Goal: Find specific page/section: Find specific page/section

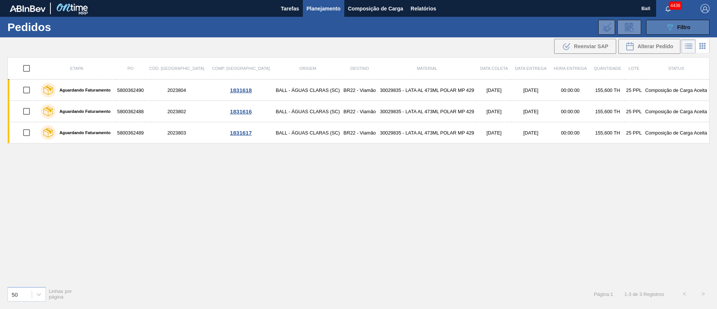
drag, startPoint x: 0, startPoint y: 0, endPoint x: 677, endPoint y: 26, distance: 677.2
click at [677, 26] on div "089F7B8B-B2A5-4AFE-B5C0-19BA573D28AC Filtro" at bounding box center [678, 27] width 25 height 9
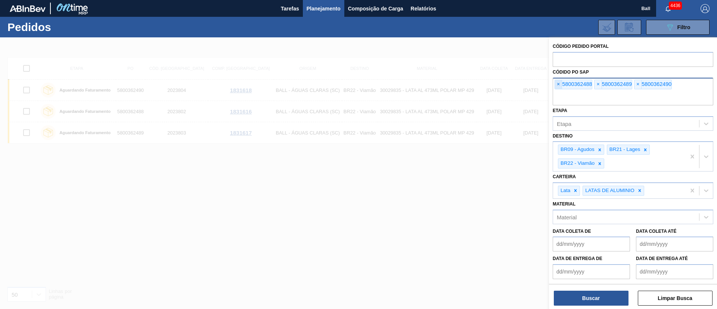
click at [561, 86] on span "×" at bounding box center [558, 84] width 7 height 9
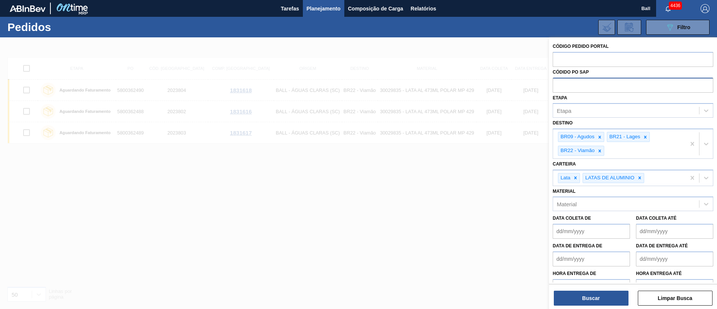
click at [561, 86] on input "text" at bounding box center [633, 85] width 161 height 14
paste input "text"
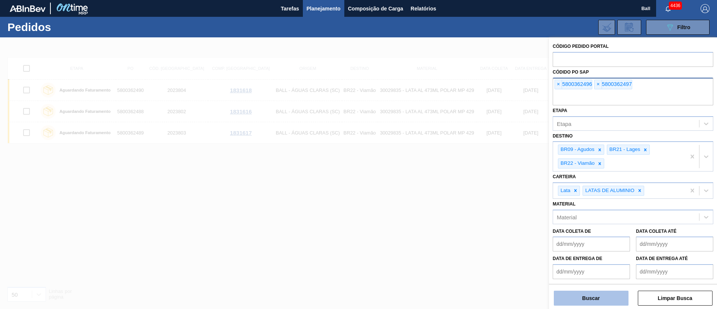
click at [585, 298] on button "Buscar" at bounding box center [591, 298] width 75 height 15
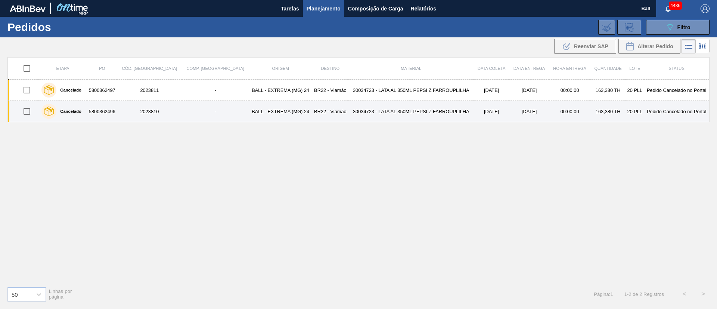
click at [401, 102] on td "30034723 - LATA AL 350ML PEPSI Z FARROUPLILHA" at bounding box center [410, 111] width 125 height 21
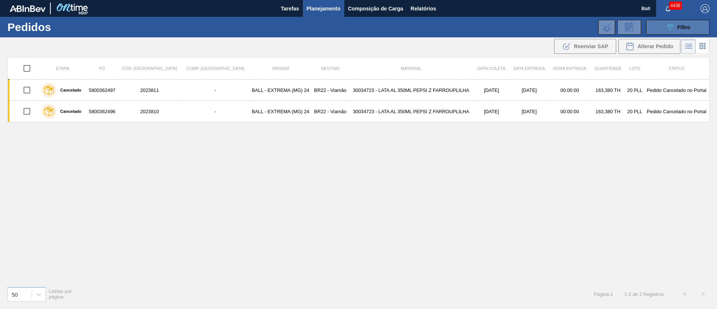
click at [673, 32] on button "089F7B8B-B2A5-4AFE-B5C0-19BA573D28AC Filtro" at bounding box center [677, 27] width 63 height 15
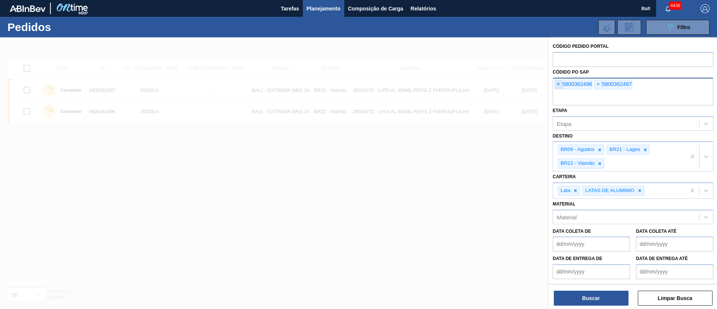
click at [559, 86] on span "×" at bounding box center [558, 84] width 7 height 9
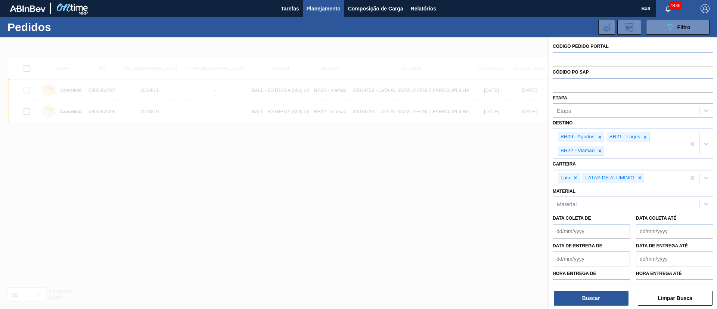
paste input "5800360037"
type input "5800360037"
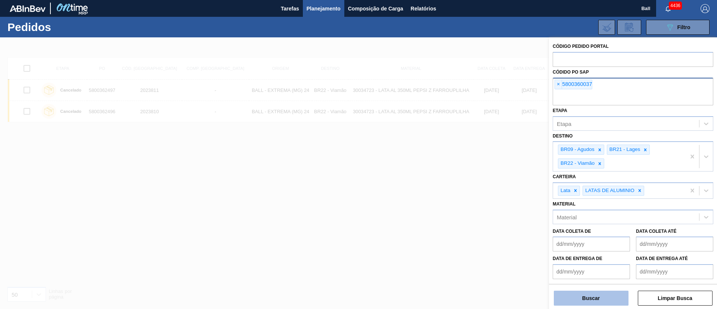
click at [604, 295] on button "Buscar" at bounding box center [591, 298] width 75 height 15
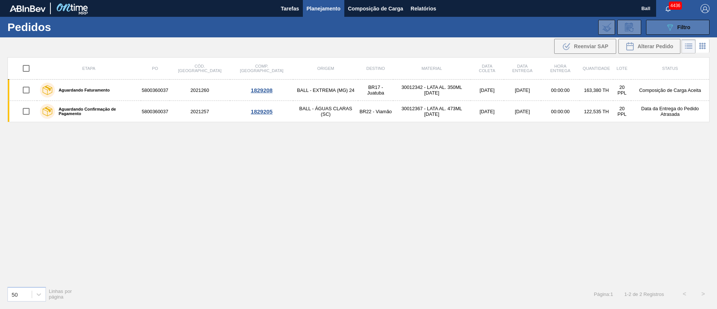
click at [661, 22] on button "089F7B8B-B2A5-4AFE-B5C0-19BA573D28AC Filtro" at bounding box center [677, 27] width 63 height 15
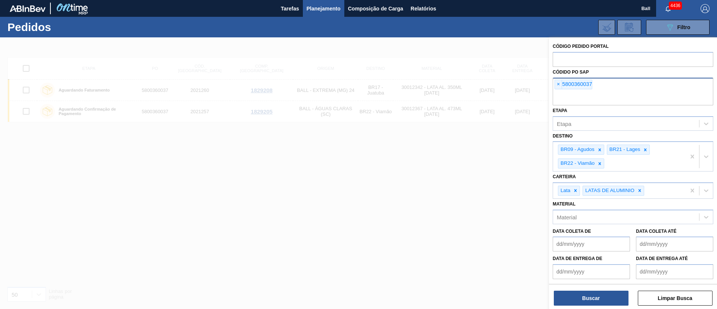
click at [460, 168] on div at bounding box center [358, 191] width 717 height 309
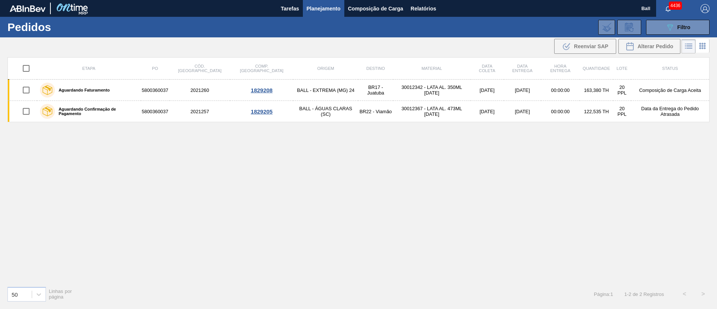
click at [47, 174] on div "Etapa PO Cód. Pedido Comp. Carga Origem Destino Material Data [PERSON_NAME] Dat…" at bounding box center [358, 168] width 702 height 223
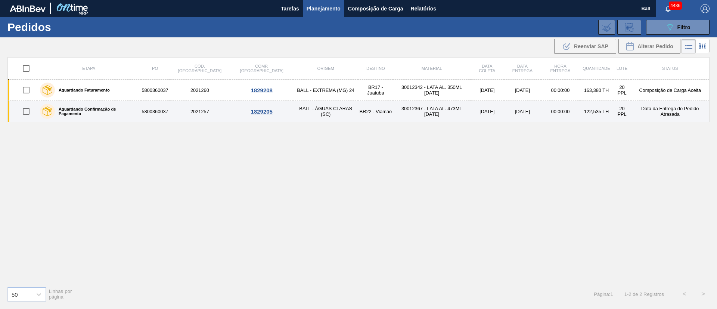
click at [450, 119] on td "30012367 - LATA AL. 473ML [DATE]" at bounding box center [431, 111] width 77 height 21
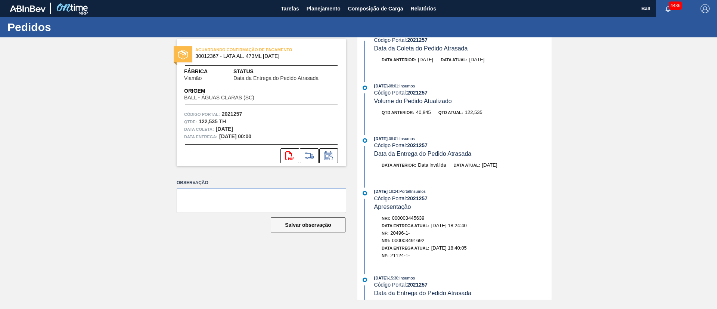
scroll to position [280, 0]
